Goal: Transaction & Acquisition: Purchase product/service

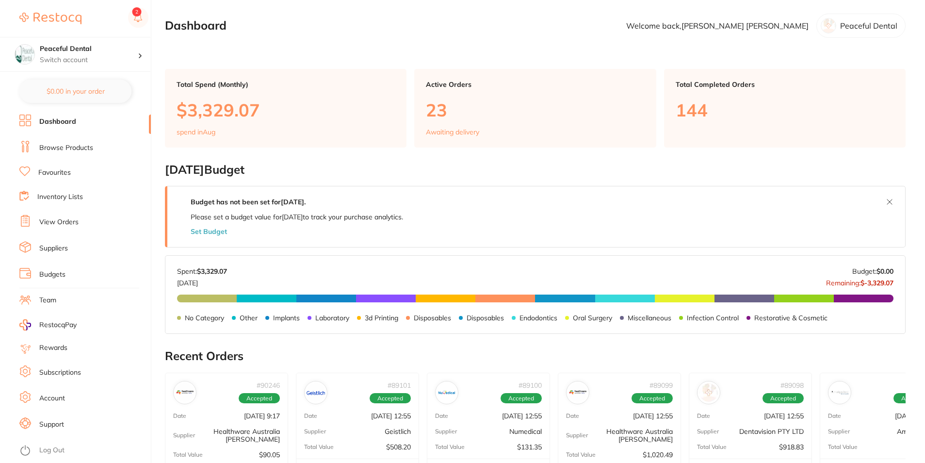
click at [97, 146] on li "Browse Products" at bounding box center [84, 148] width 131 height 15
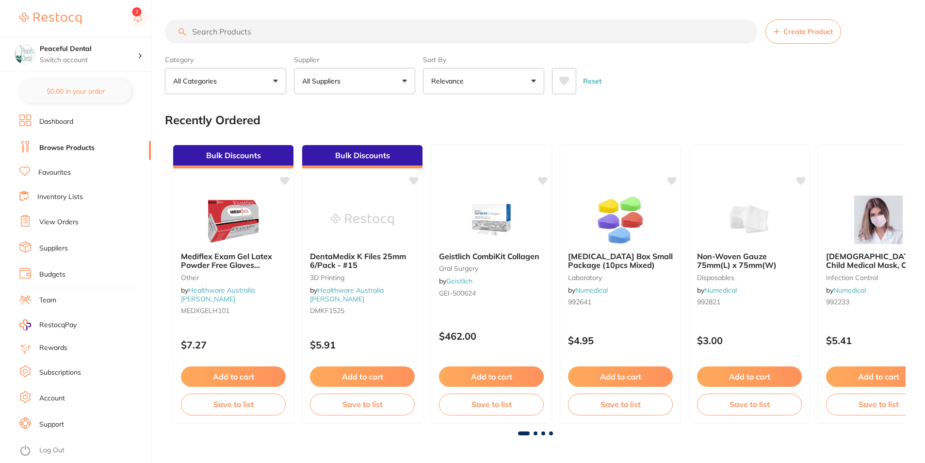
click at [318, 29] on input "search" at bounding box center [461, 31] width 593 height 24
click at [323, 31] on input "search" at bounding box center [461, 31] width 593 height 24
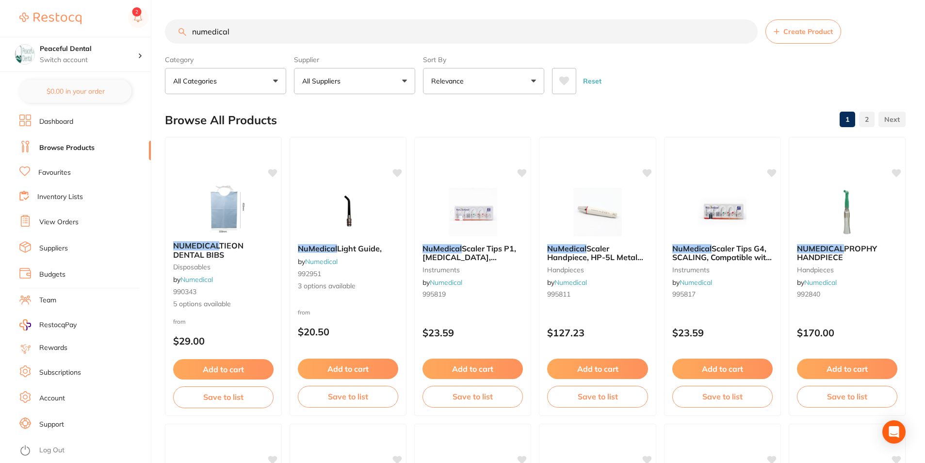
drag, startPoint x: 290, startPoint y: 28, endPoint x: 147, endPoint y: 34, distance: 143.2
click at [147, 34] on div "$0.00 Peaceful Dental Switch account Peaceful Dental $0.00 in your order Dashbo…" at bounding box center [462, 231] width 925 height 463
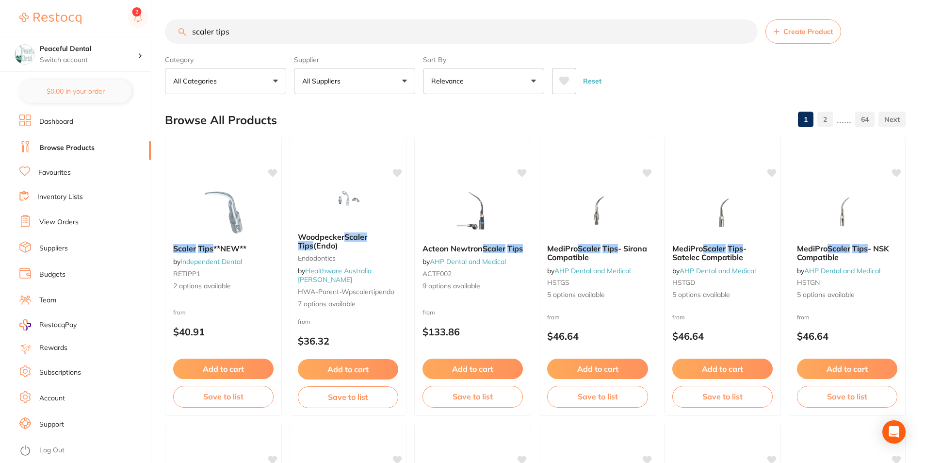
type input "scaler tips"
click at [353, 78] on button "All Suppliers" at bounding box center [354, 81] width 121 height 26
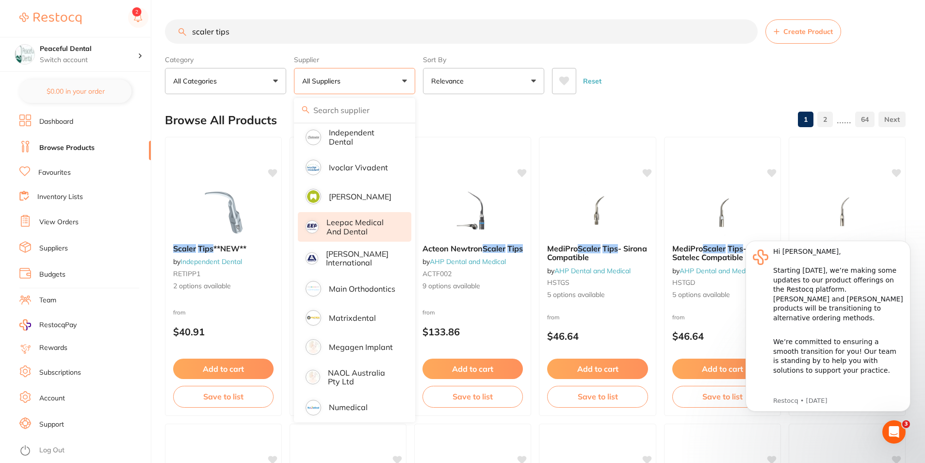
scroll to position [485, 0]
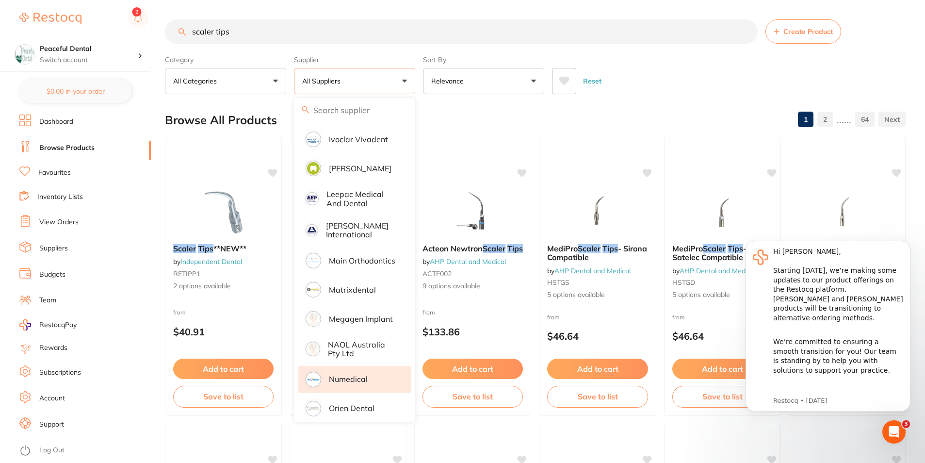
click at [357, 374] on p "Numedical" at bounding box center [348, 378] width 39 height 9
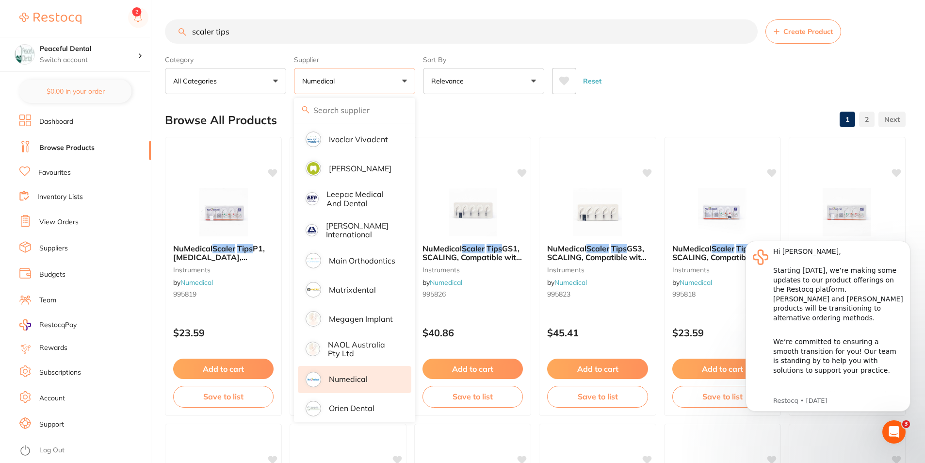
click at [696, 65] on div "Reset" at bounding box center [725, 77] width 346 height 34
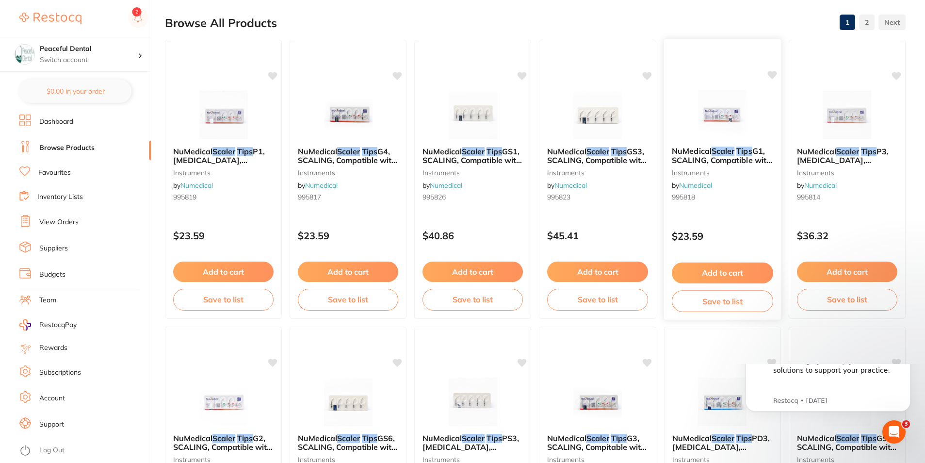
scroll to position [0, 0]
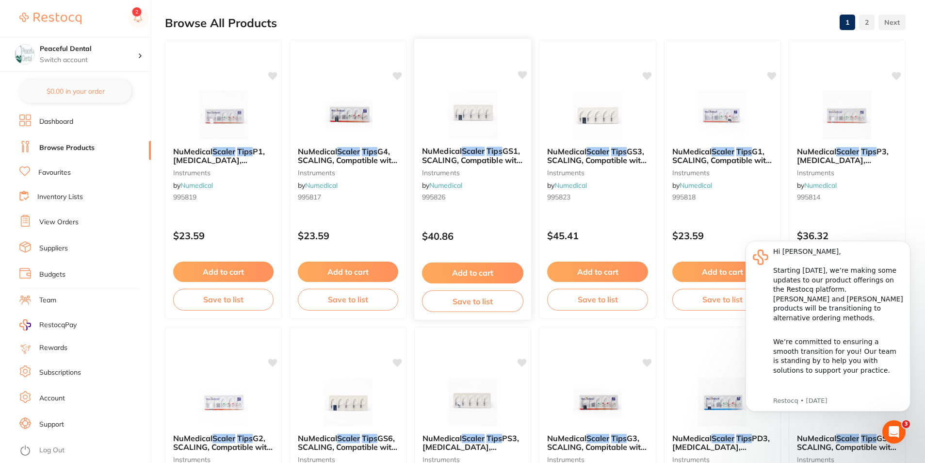
click at [456, 162] on span "GS1, SCALING, Compatible with Sirona" at bounding box center [472, 160] width 100 height 28
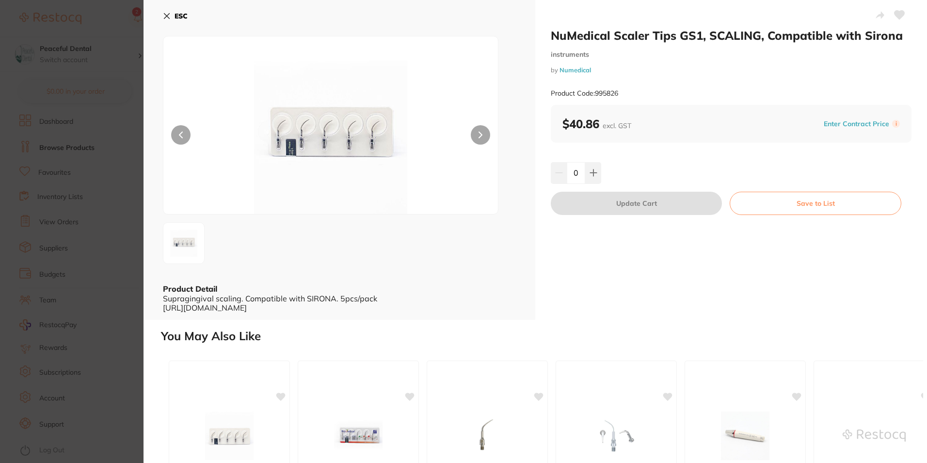
click at [480, 135] on icon at bounding box center [480, 135] width 3 height 6
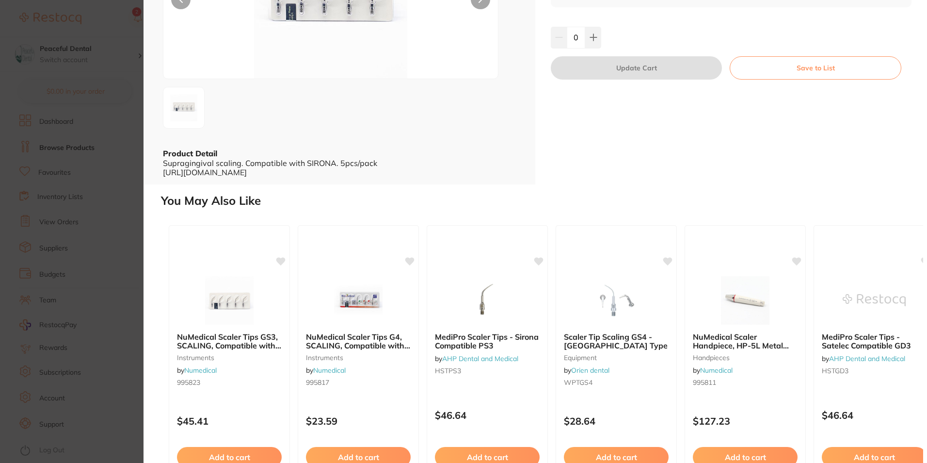
scroll to position [145, 0]
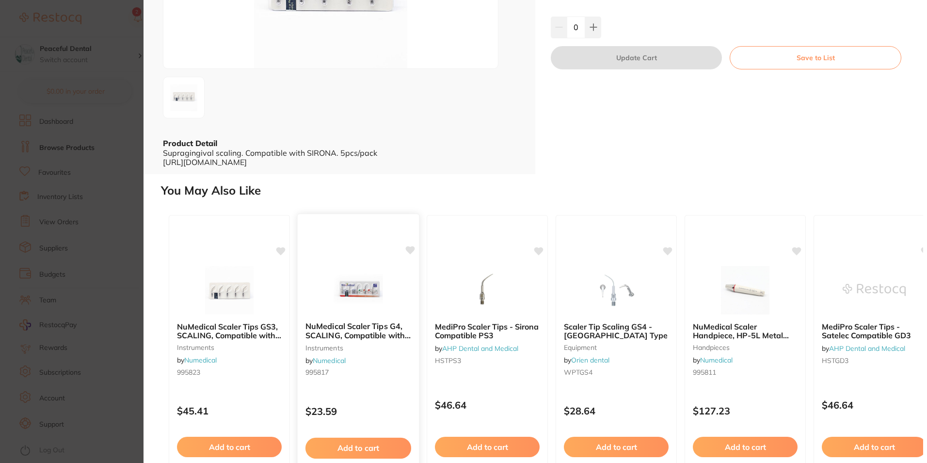
click at [350, 334] on b "NuMedical Scaler Tips G4, SCALING, Compatible with EMS and Woodpecker" at bounding box center [359, 331] width 106 height 18
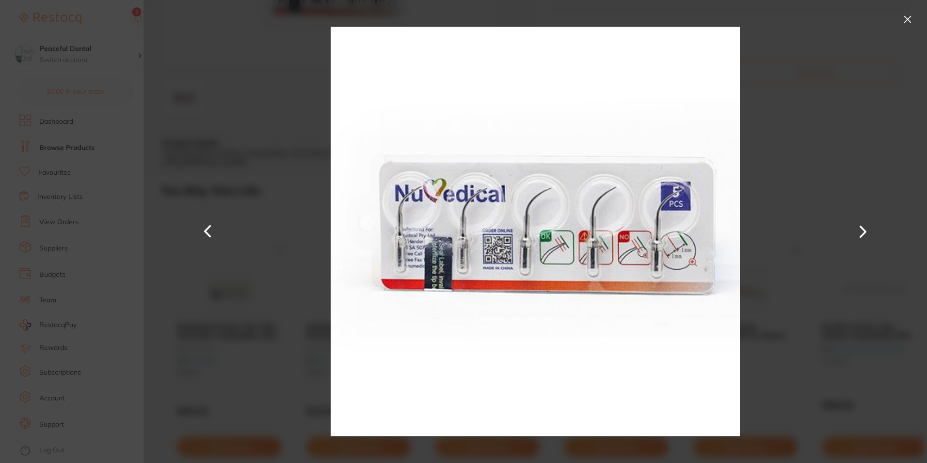
click at [911, 25] on button at bounding box center [908, 20] width 16 height 16
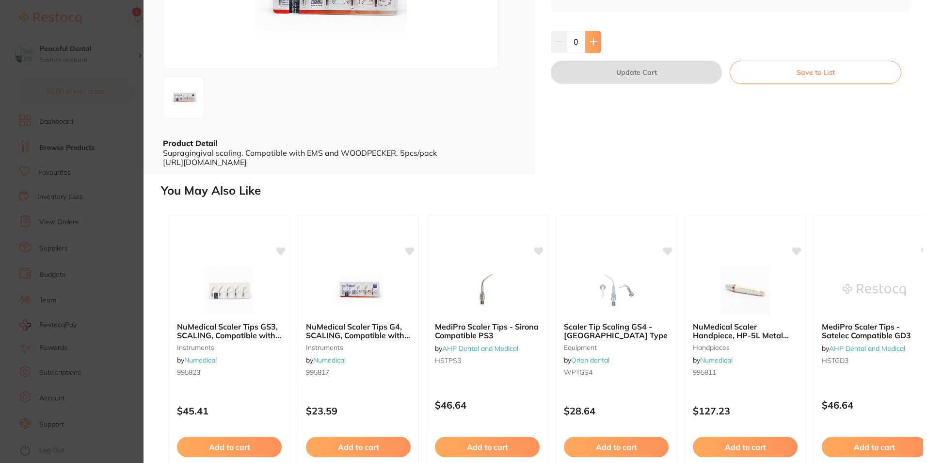
click at [598, 52] on button at bounding box center [593, 41] width 16 height 21
click at [596, 46] on icon at bounding box center [594, 42] width 8 height 8
type input "2"
click at [633, 84] on button "Update Cart" at bounding box center [636, 72] width 171 height 23
checkbox input "false"
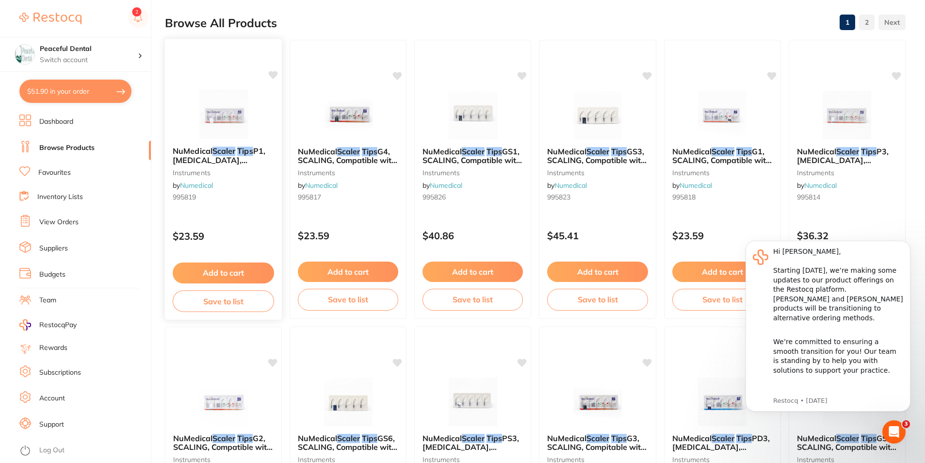
click at [211, 154] on span "NuMedical" at bounding box center [193, 151] width 40 height 10
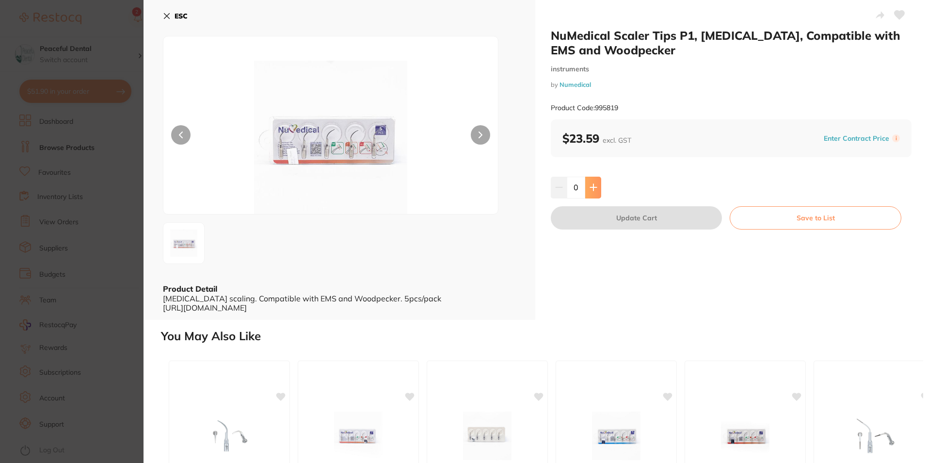
click at [594, 191] on icon at bounding box center [594, 187] width 8 height 8
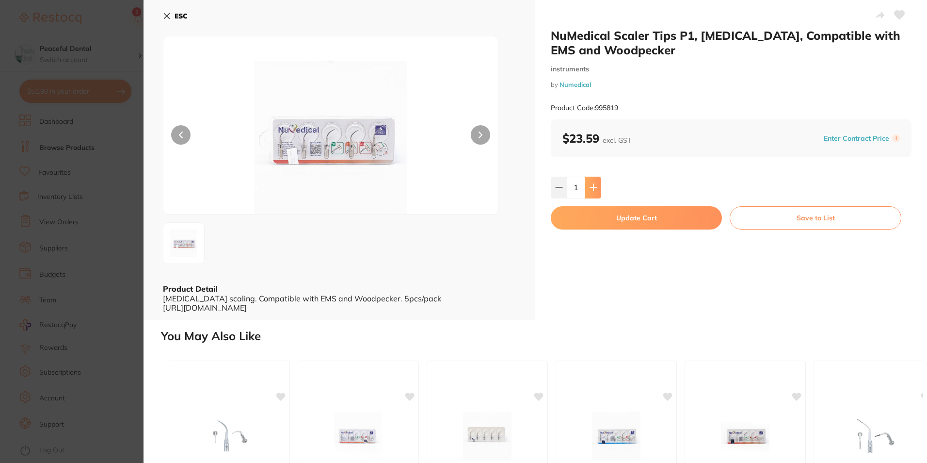
click at [594, 191] on icon at bounding box center [594, 187] width 8 height 8
type input "2"
click at [606, 216] on button "Update Cart" at bounding box center [636, 217] width 171 height 23
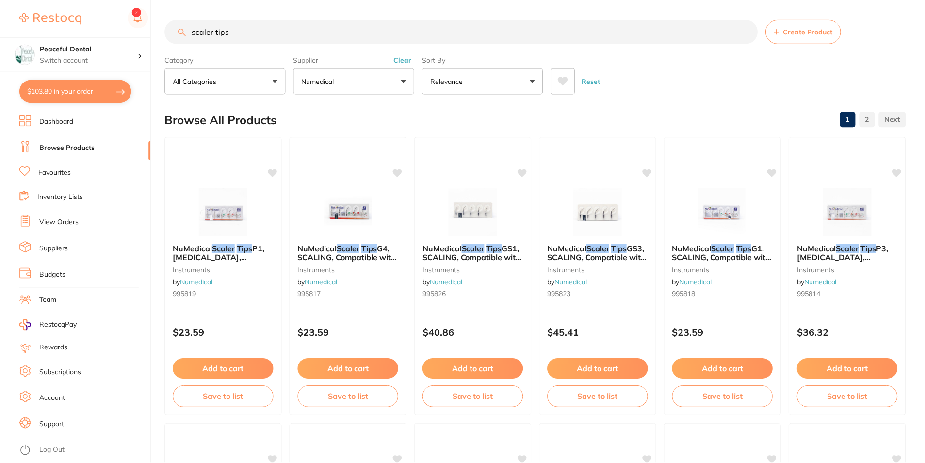
scroll to position [97, 0]
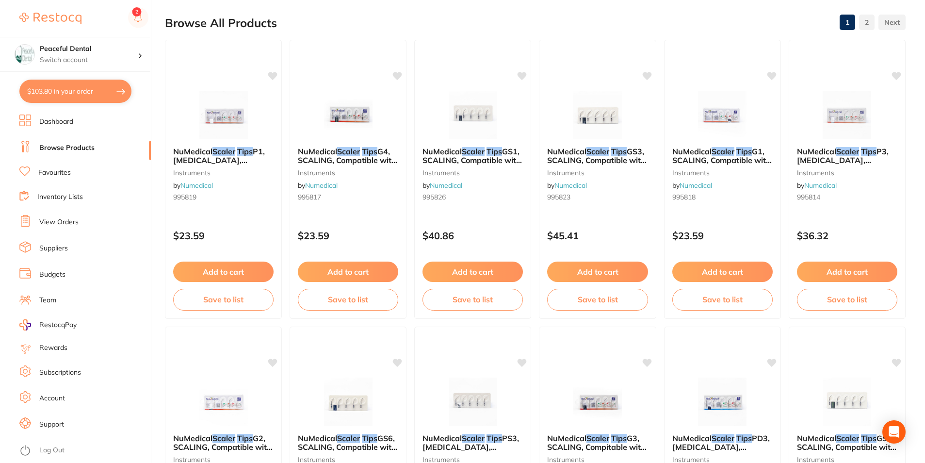
click at [56, 95] on button "$103.80 in your order" at bounding box center [75, 91] width 112 height 23
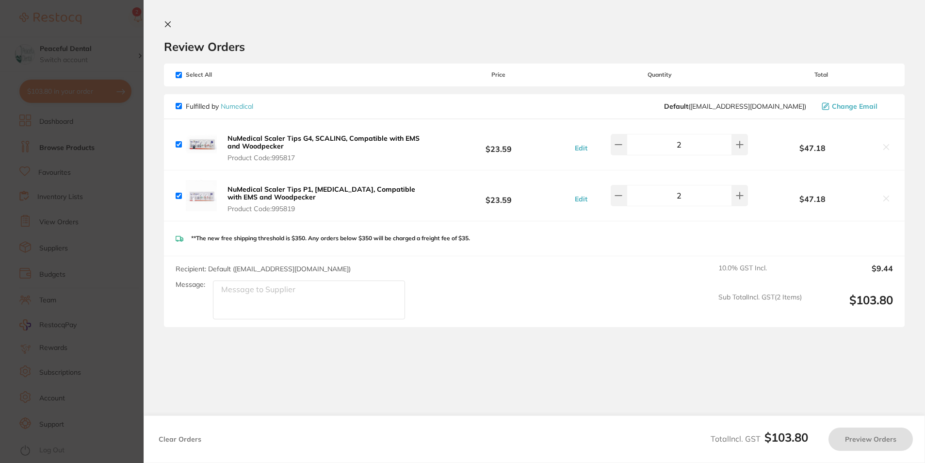
checkbox input "true"
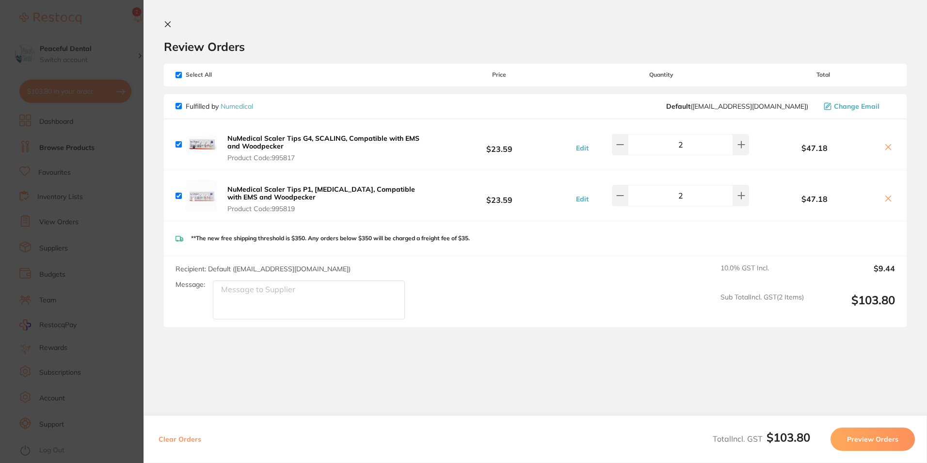
click at [886, 449] on button "Preview Orders" at bounding box center [873, 438] width 84 height 23
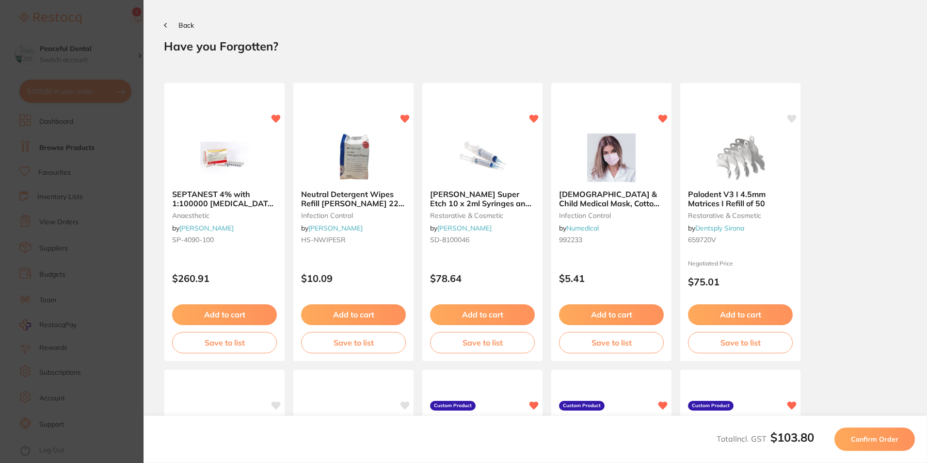
click at [877, 444] on button "Confirm Order" at bounding box center [875, 438] width 81 height 23
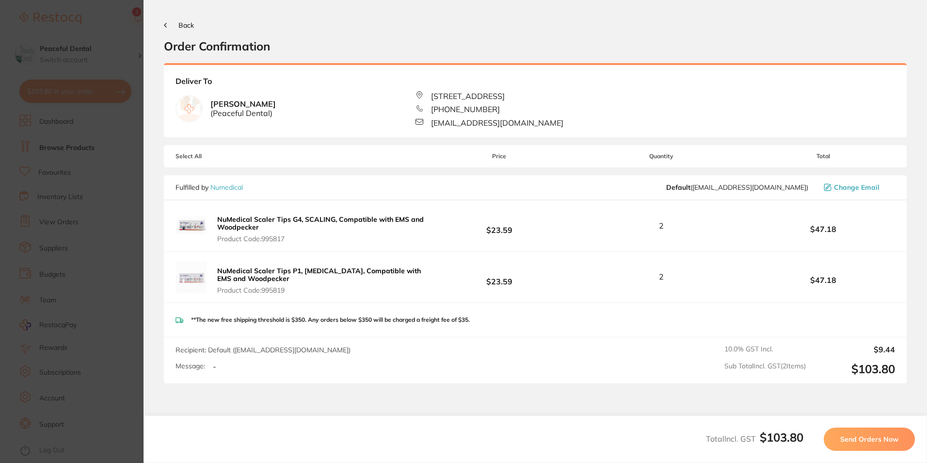
click at [877, 444] on button "Send Orders Now" at bounding box center [869, 438] width 91 height 23
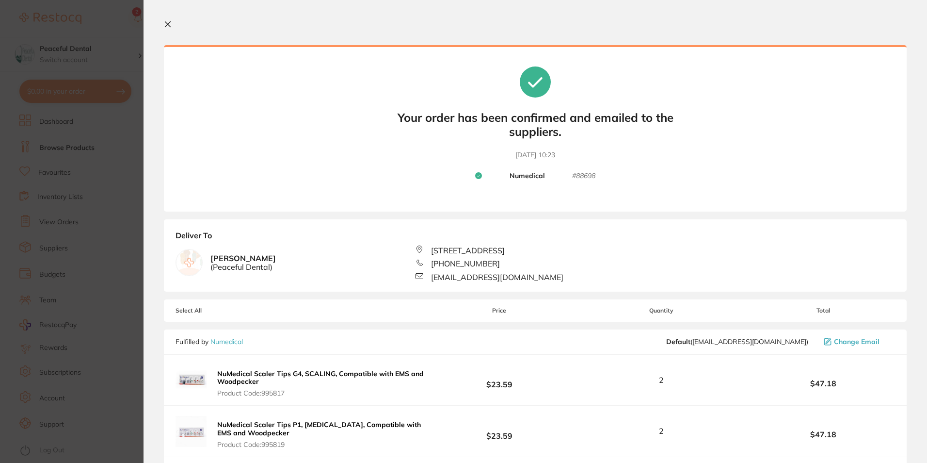
click at [169, 26] on icon at bounding box center [167, 24] width 5 height 5
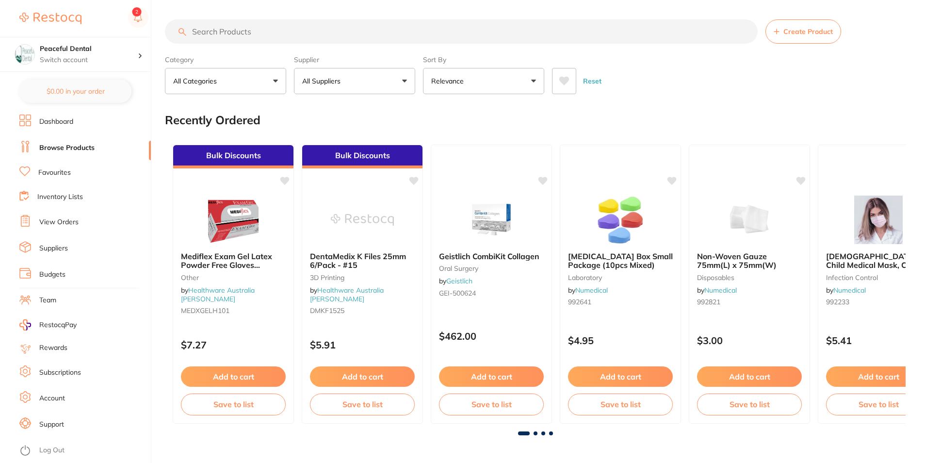
click at [265, 34] on input "search" at bounding box center [461, 31] width 593 height 24
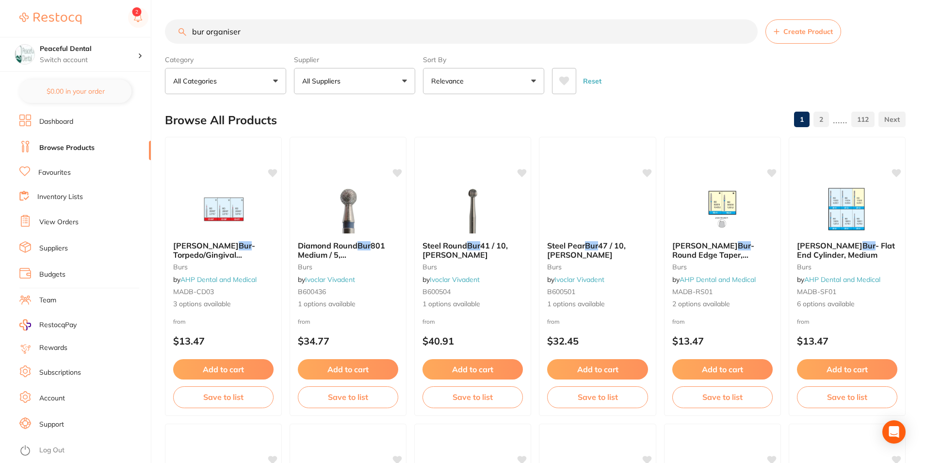
type input "bur organiser"
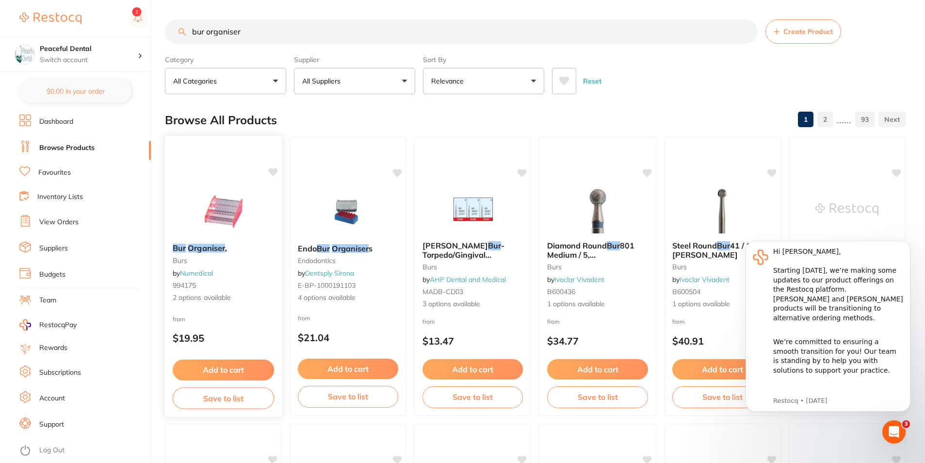
click at [231, 246] on b "Bur Organiser ," at bounding box center [223, 247] width 101 height 9
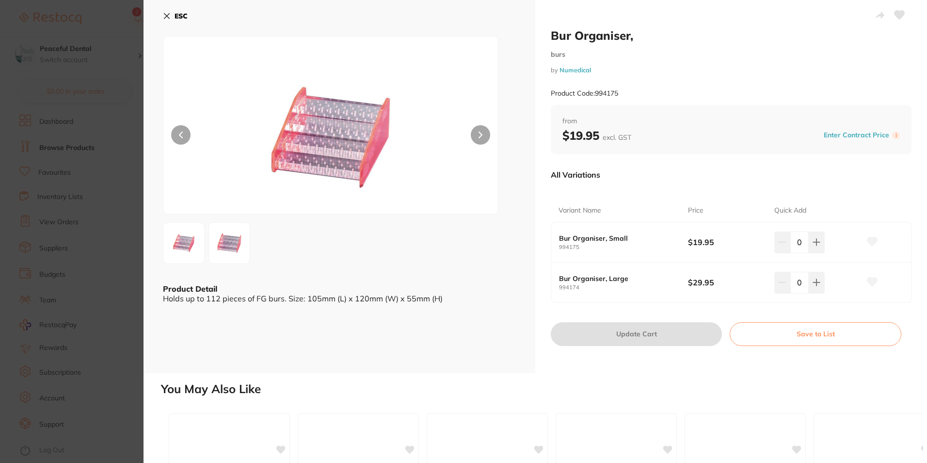
click at [477, 129] on button at bounding box center [480, 134] width 19 height 19
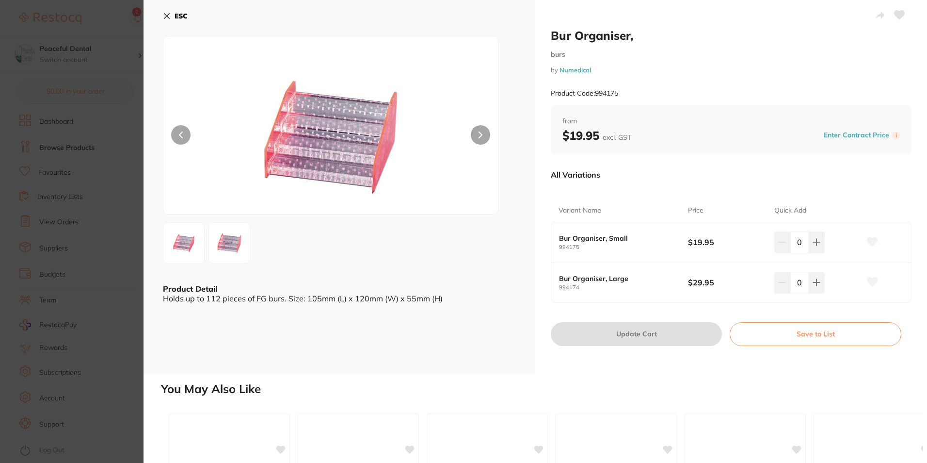
click at [361, 143] on img at bounding box center [330, 137] width 201 height 153
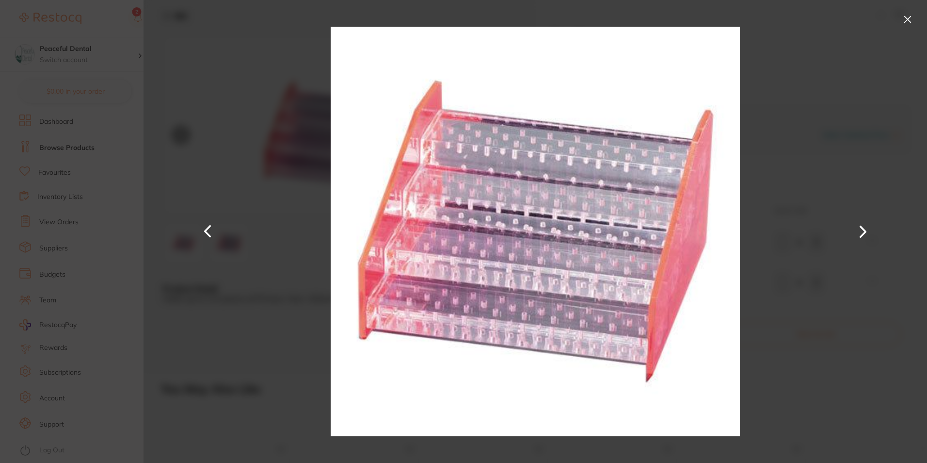
click at [912, 20] on button at bounding box center [908, 20] width 16 height 16
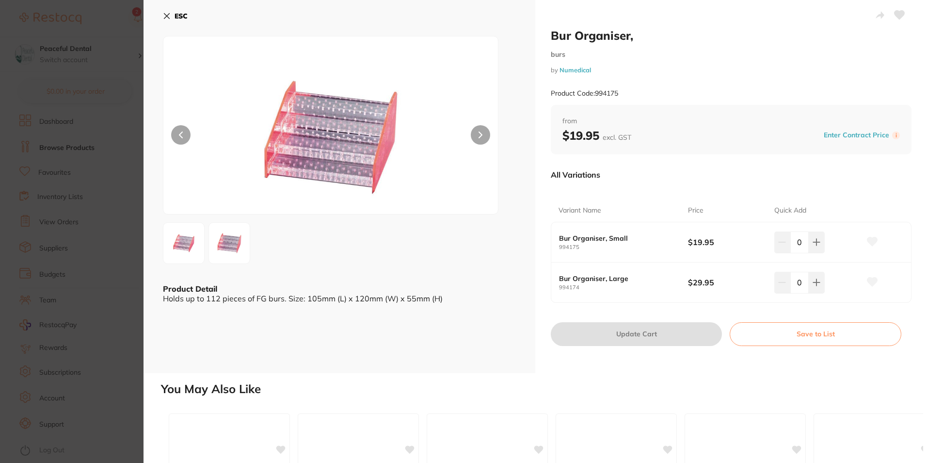
click at [164, 17] on icon at bounding box center [167, 16] width 8 height 8
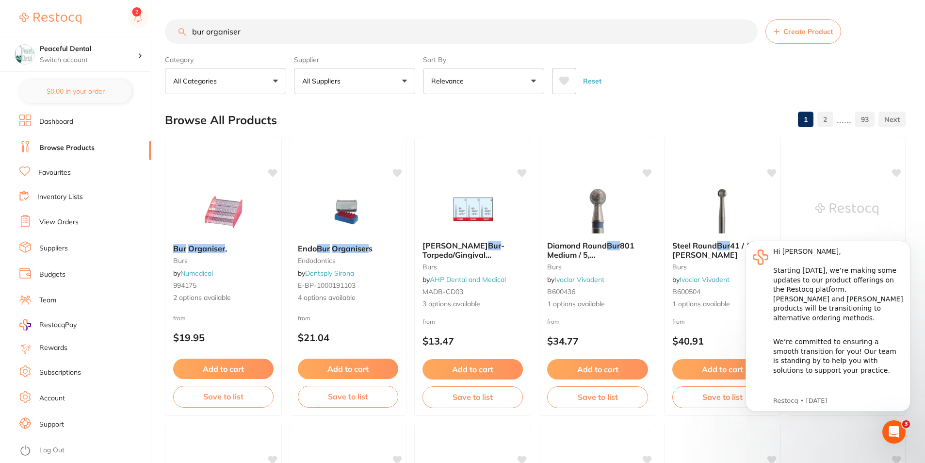
click at [825, 88] on div "Reset" at bounding box center [725, 77] width 346 height 34
